Goal: Task Accomplishment & Management: Use online tool/utility

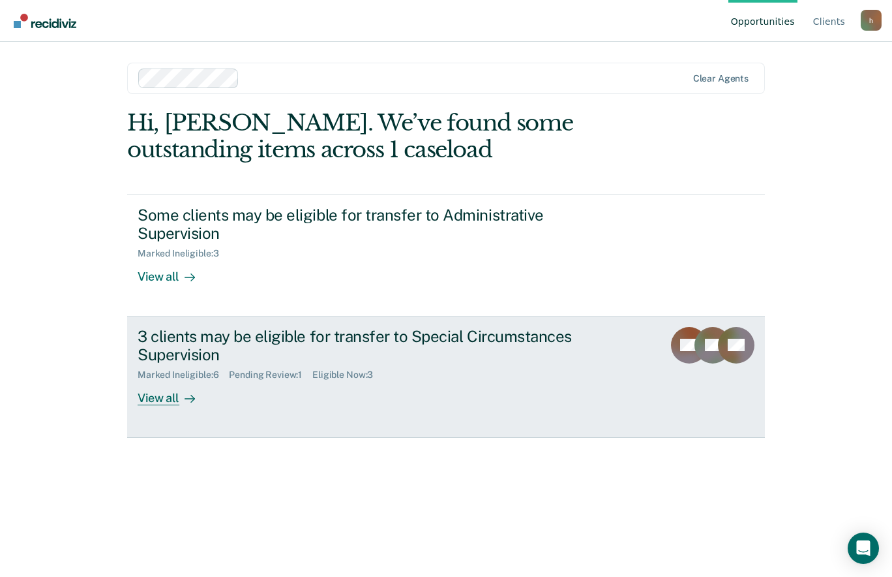
click at [163, 401] on div "View all" at bounding box center [174, 392] width 73 height 25
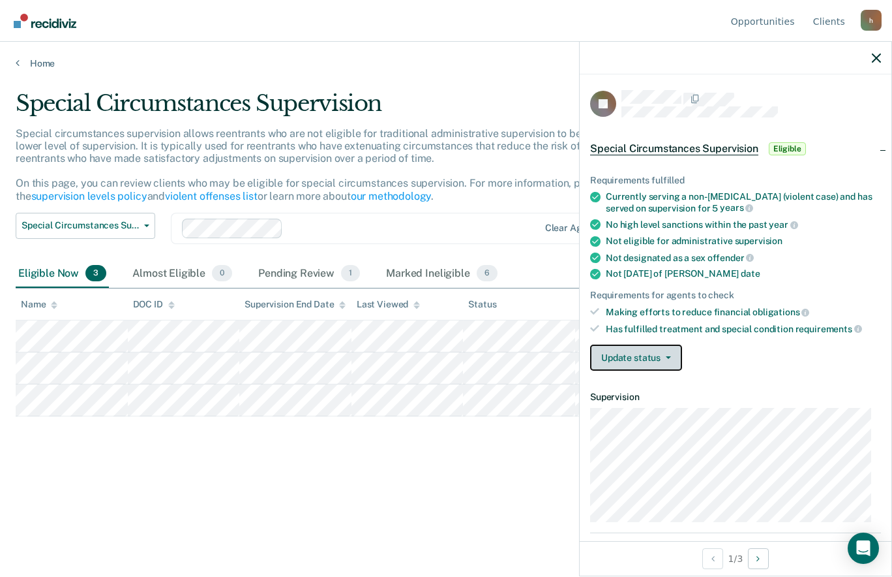
click at [674, 369] on button "Update status" at bounding box center [636, 357] width 92 height 26
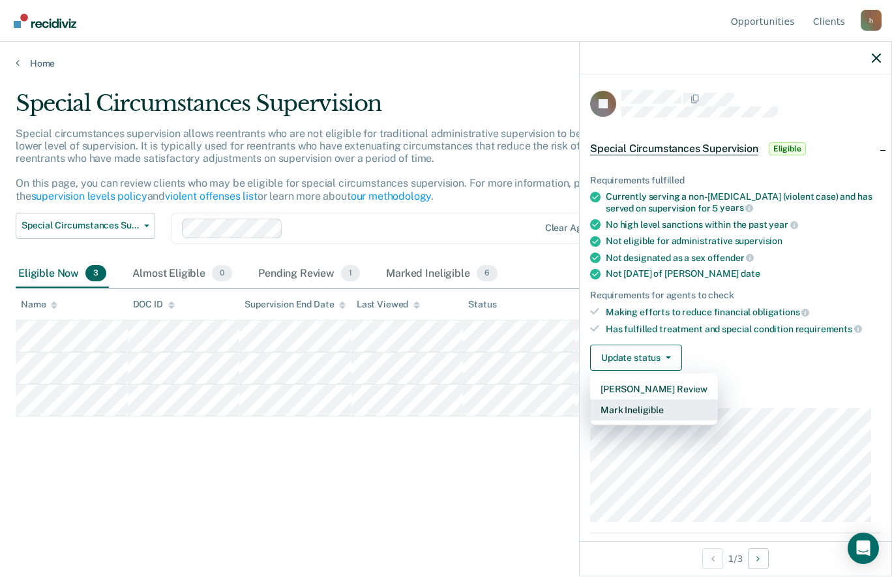
click at [656, 413] on button "Mark Ineligible" at bounding box center [654, 409] width 128 height 21
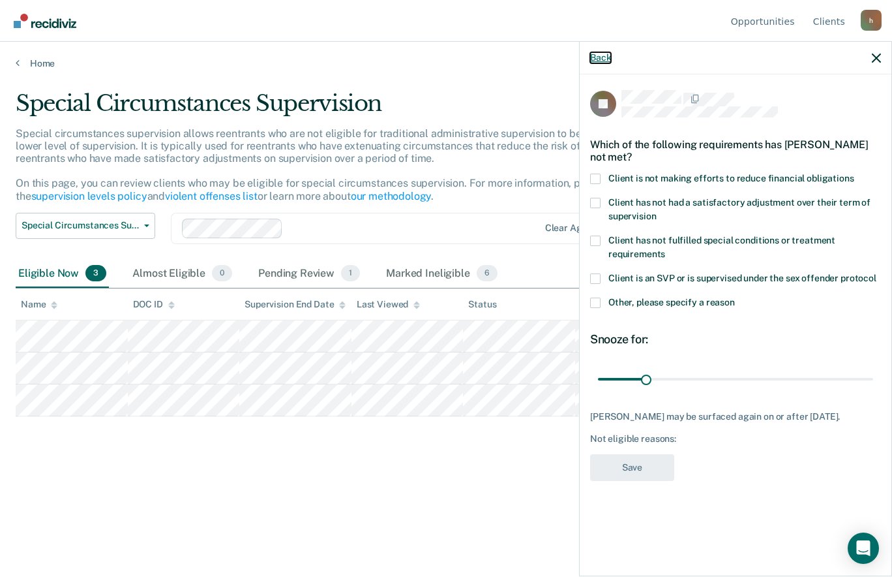
click at [601, 55] on button "Back" at bounding box center [600, 57] width 21 height 11
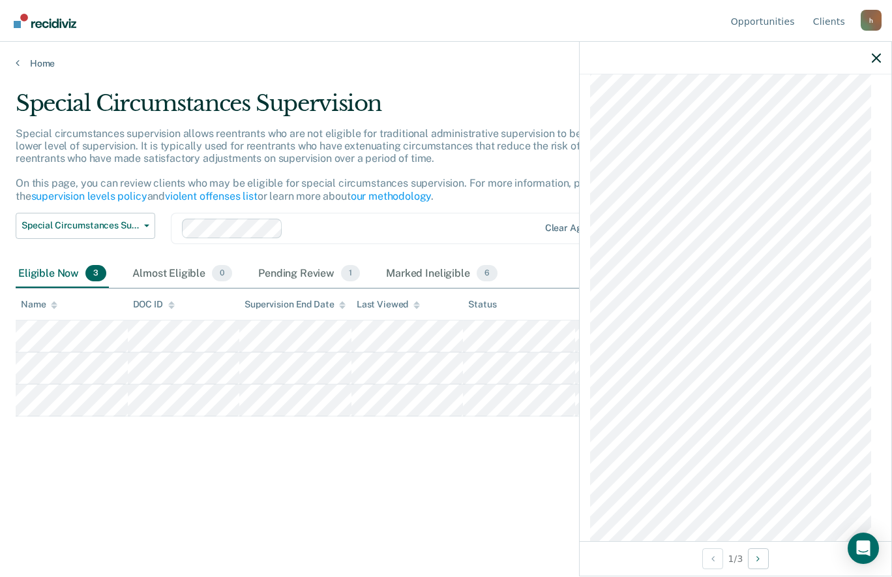
scroll to position [1260, 0]
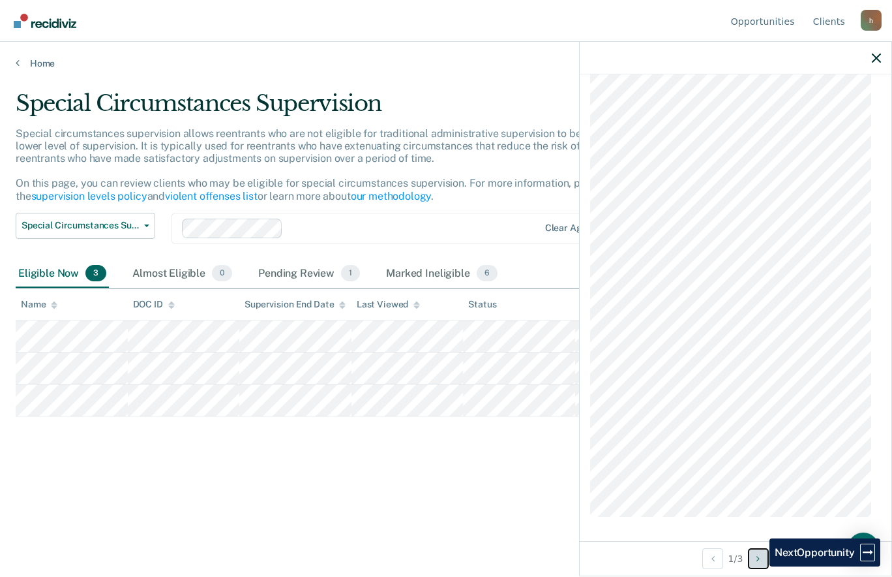
click at [760, 566] on button "Next Opportunity" at bounding box center [758, 558] width 21 height 21
click at [760, 561] on icon "Next Opportunity" at bounding box center [758, 558] width 3 height 9
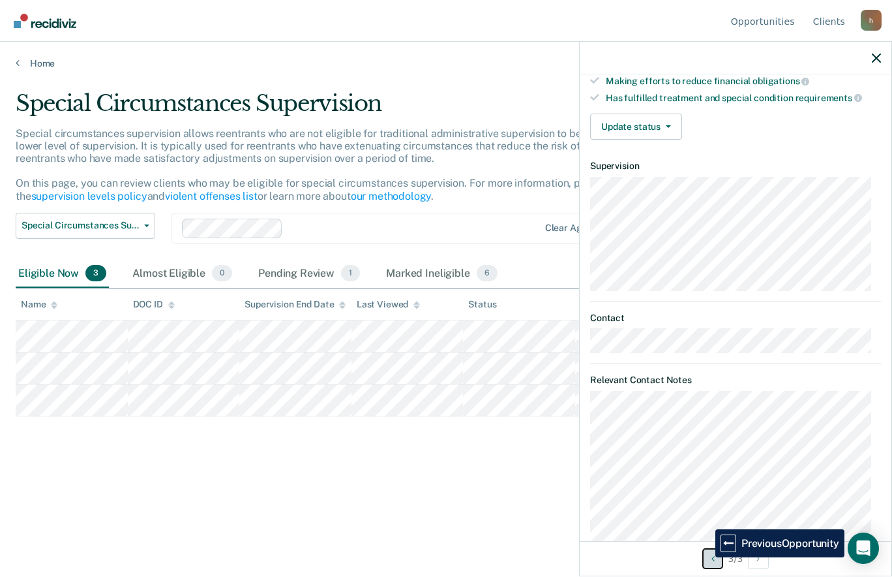
click at [706, 557] on button "Previous Opportunity" at bounding box center [713, 558] width 21 height 21
click at [873, 57] on icon "button" at bounding box center [876, 57] width 9 height 9
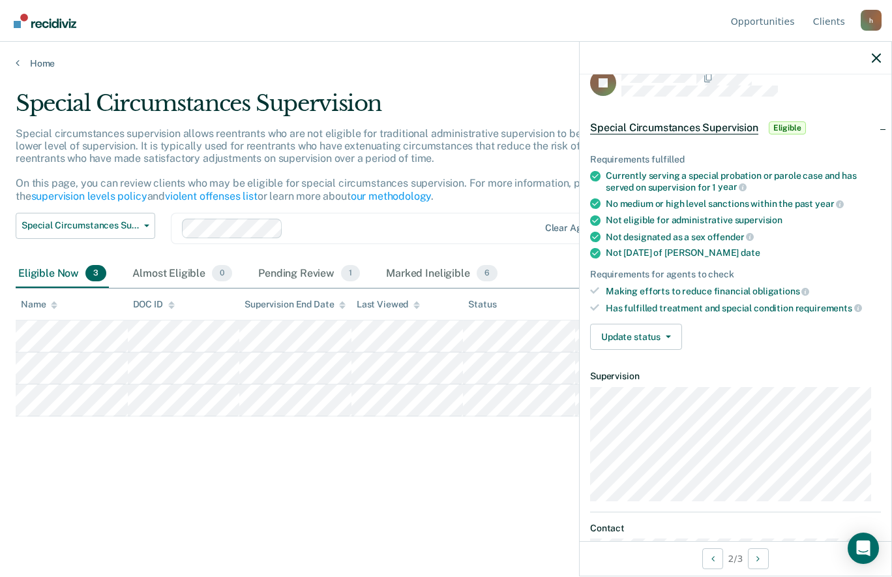
scroll to position [0, 0]
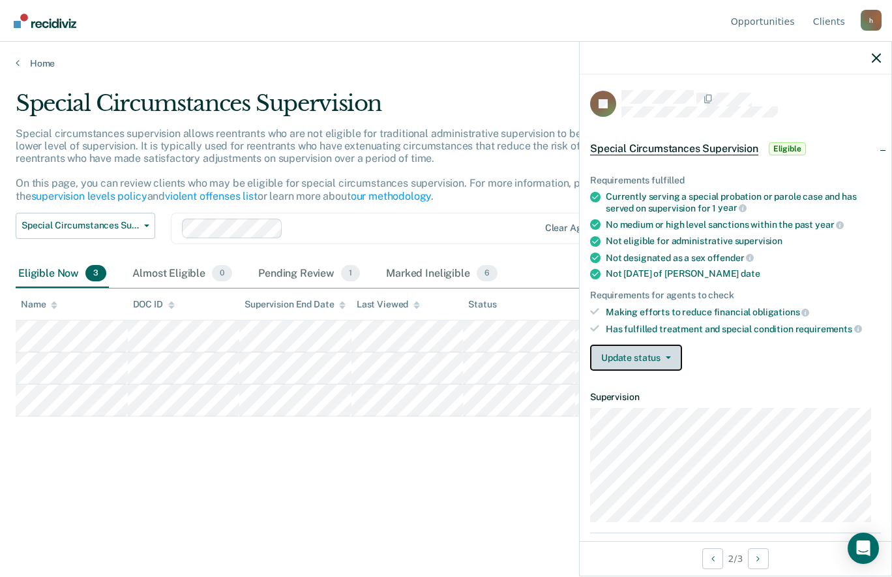
click at [670, 356] on icon "button" at bounding box center [668, 357] width 5 height 3
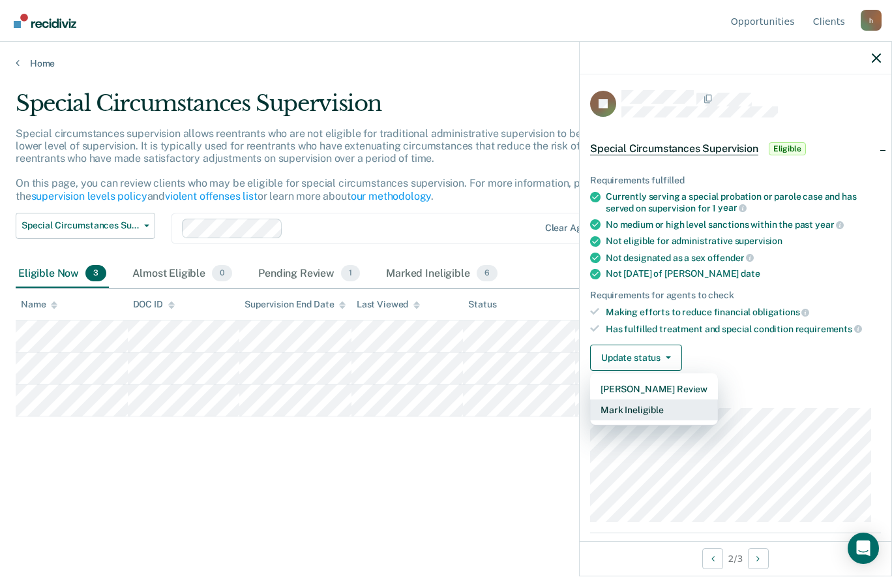
click at [645, 410] on button "Mark Ineligible" at bounding box center [654, 409] width 128 height 21
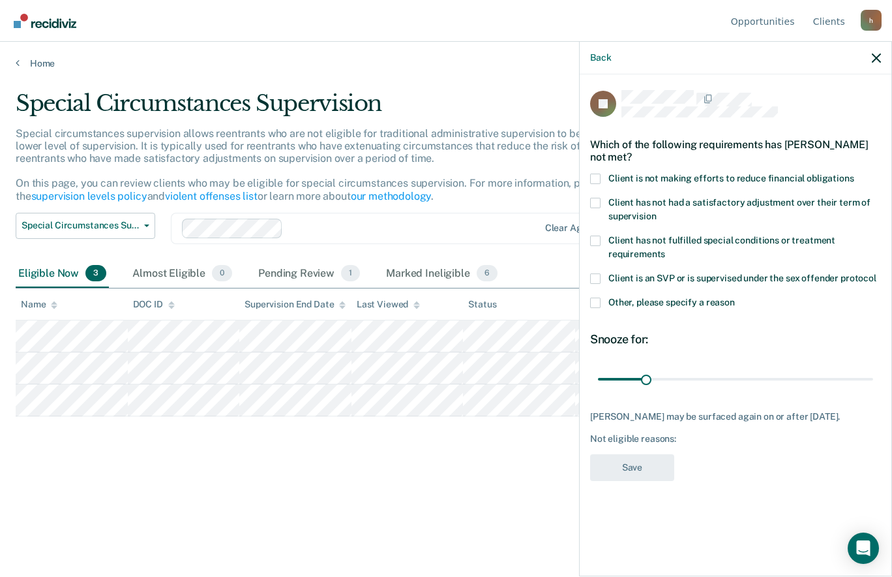
click at [592, 176] on span at bounding box center [595, 179] width 10 height 10
click at [855, 174] on input "Client is not making efforts to reduce financial obligations" at bounding box center [855, 174] width 0 height 0
click at [658, 470] on button "Save" at bounding box center [632, 467] width 84 height 27
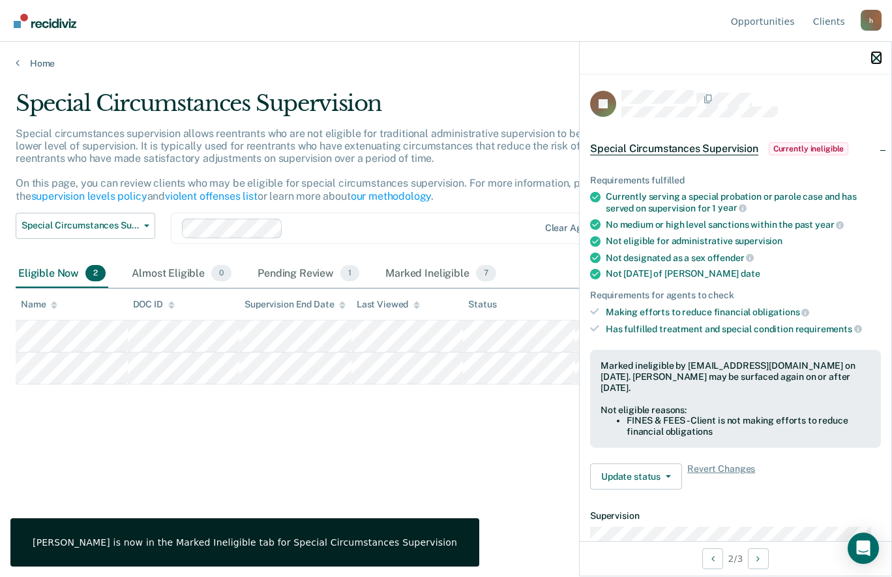
click at [875, 57] on icon "button" at bounding box center [876, 57] width 9 height 9
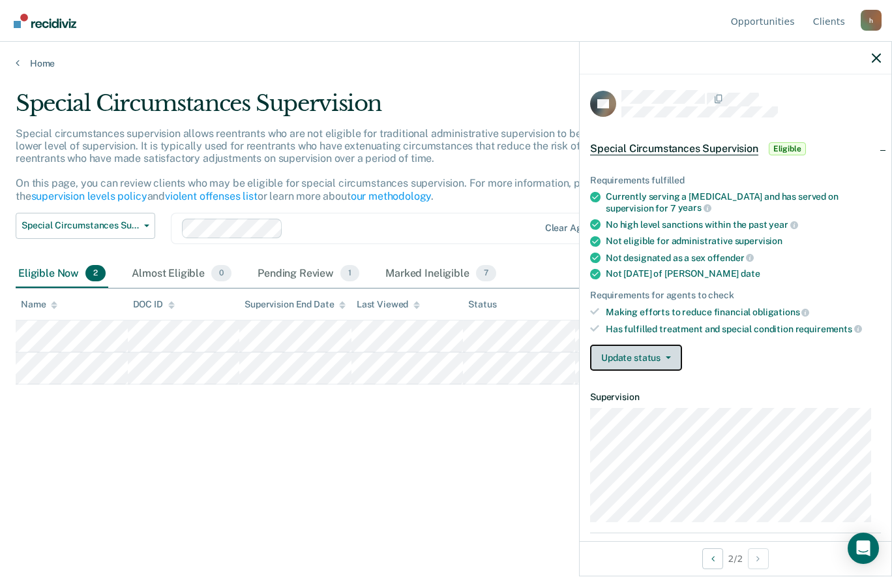
click at [655, 355] on button "Update status" at bounding box center [636, 357] width 92 height 26
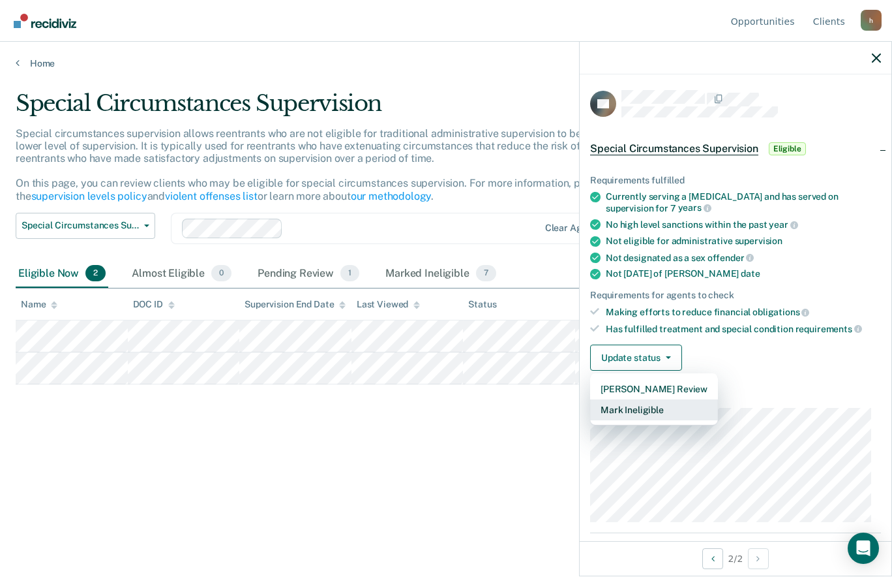
click at [641, 412] on button "Mark Ineligible" at bounding box center [654, 409] width 128 height 21
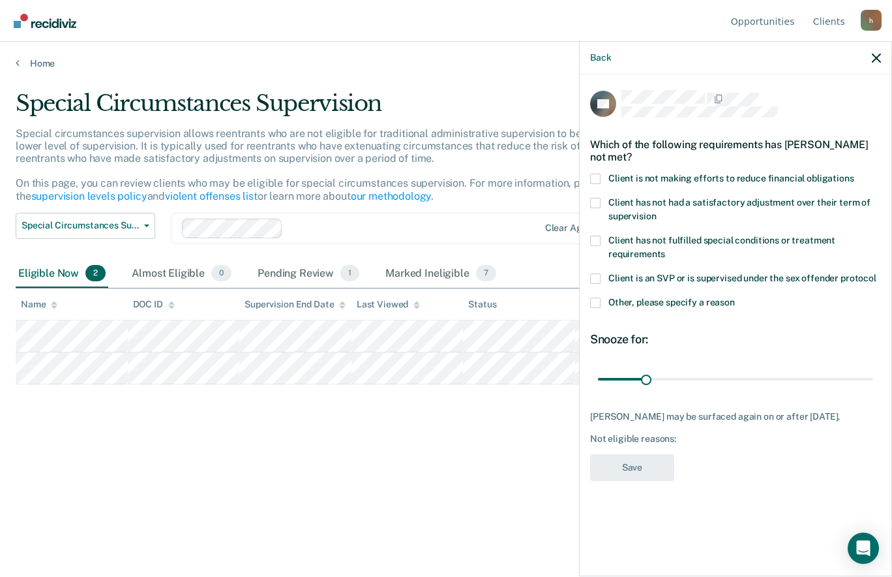
click at [594, 178] on span at bounding box center [595, 179] width 10 height 10
click at [855, 174] on input "Client is not making efforts to reduce financial obligations" at bounding box center [855, 174] width 0 height 0
click at [632, 472] on button "Save" at bounding box center [632, 467] width 84 height 27
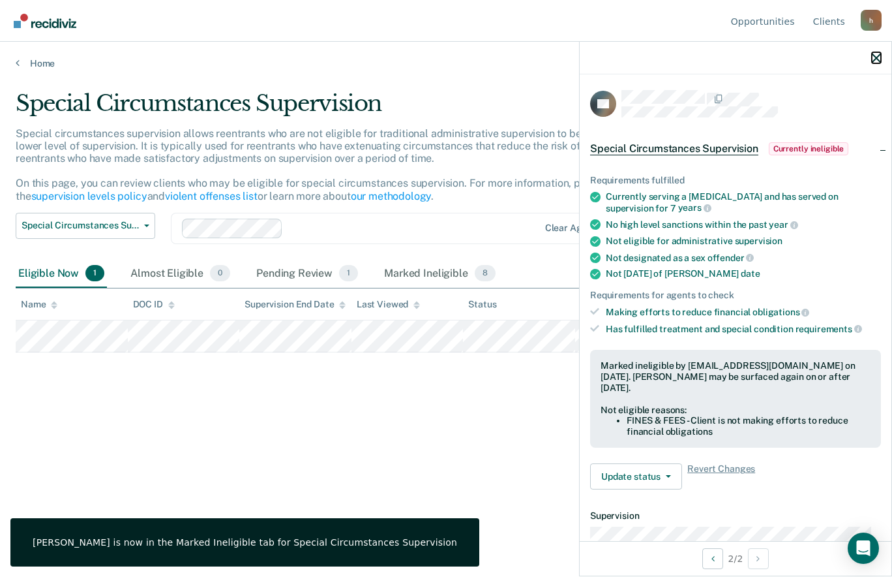
click at [875, 57] on icon "button" at bounding box center [876, 57] width 9 height 9
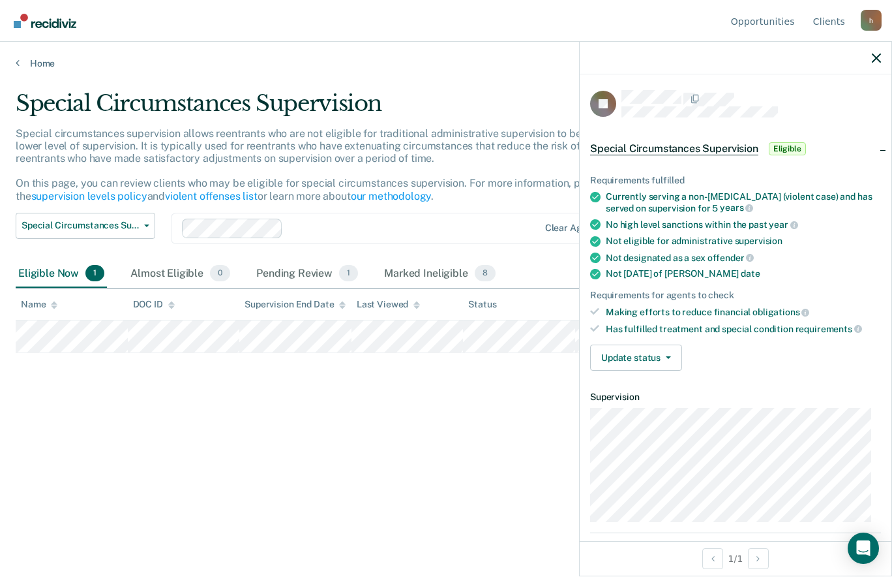
click at [877, 52] on div at bounding box center [736, 58] width 312 height 33
click at [876, 57] on icon "button" at bounding box center [876, 57] width 9 height 9
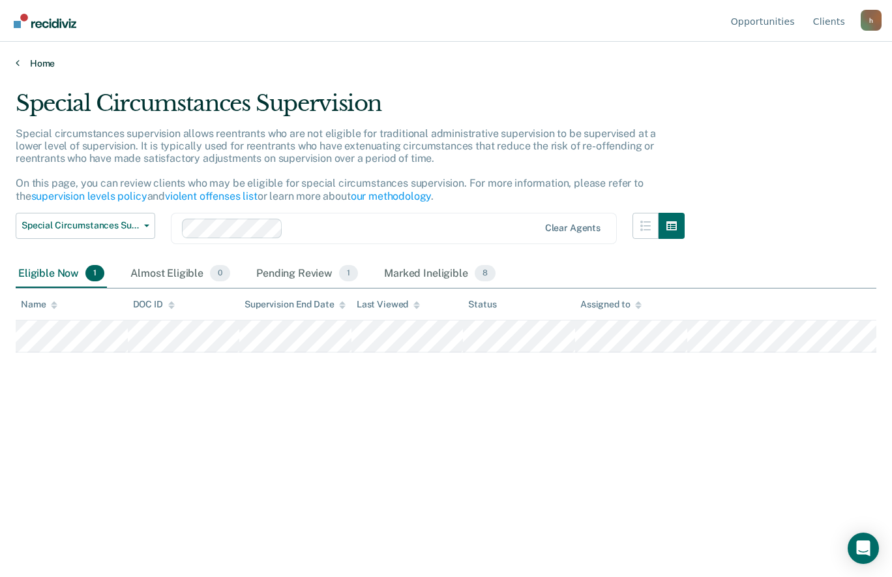
click at [47, 57] on link "Home" at bounding box center [446, 63] width 861 height 12
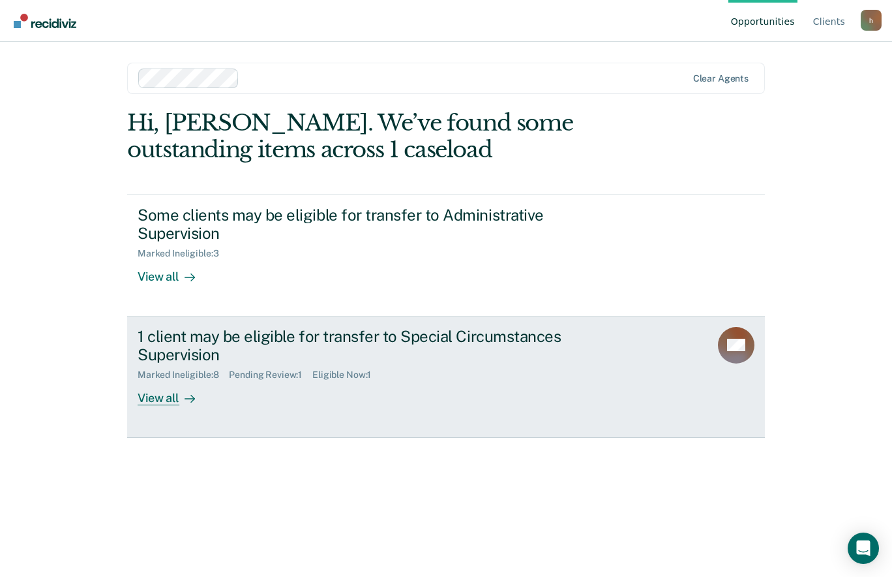
click at [168, 364] on div "1 client may be eligible for transfer to Special Circumstances Supervision" at bounding box center [367, 346] width 458 height 38
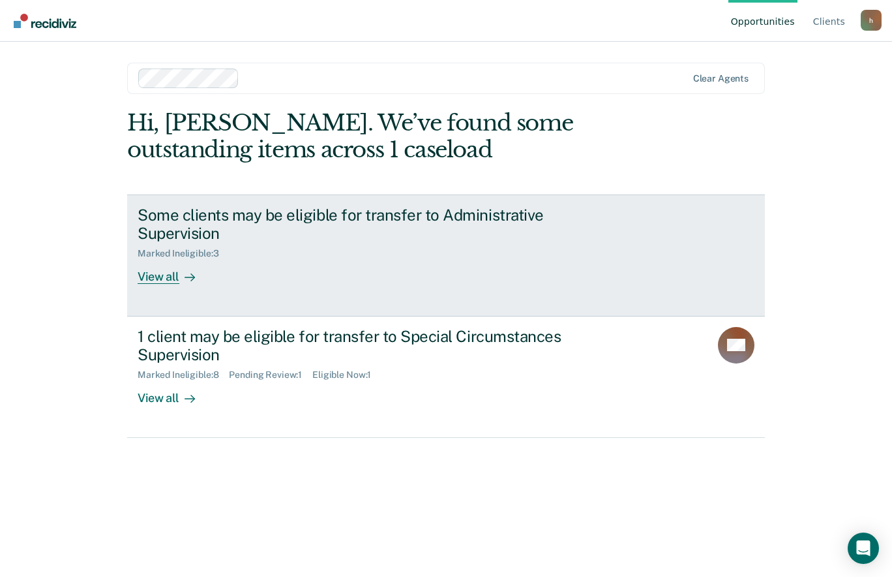
click at [175, 208] on div "Some clients may be eligible for transfer to Administrative Supervision" at bounding box center [367, 224] width 458 height 38
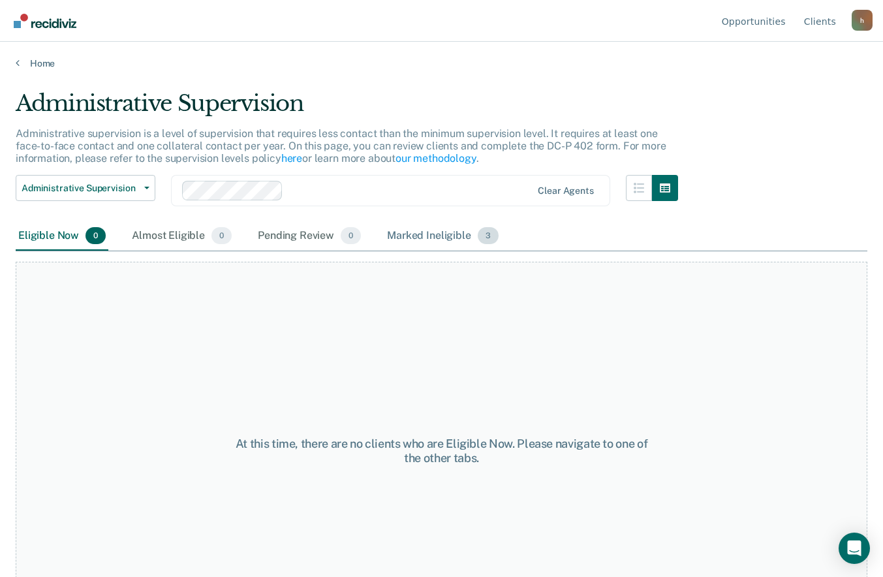
click at [397, 237] on div "Marked Ineligible 3" at bounding box center [442, 236] width 117 height 29
